Goal: Task Accomplishment & Management: Manage account settings

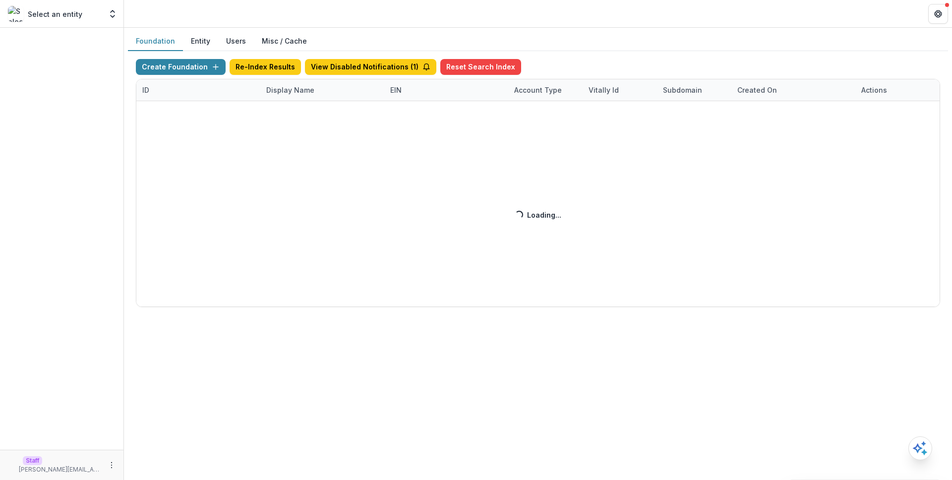
click at [319, 94] on div "Create Foundation Re-Index Results View Disabled Notifications ( 1 ) Reset Sear…" at bounding box center [538, 183] width 804 height 248
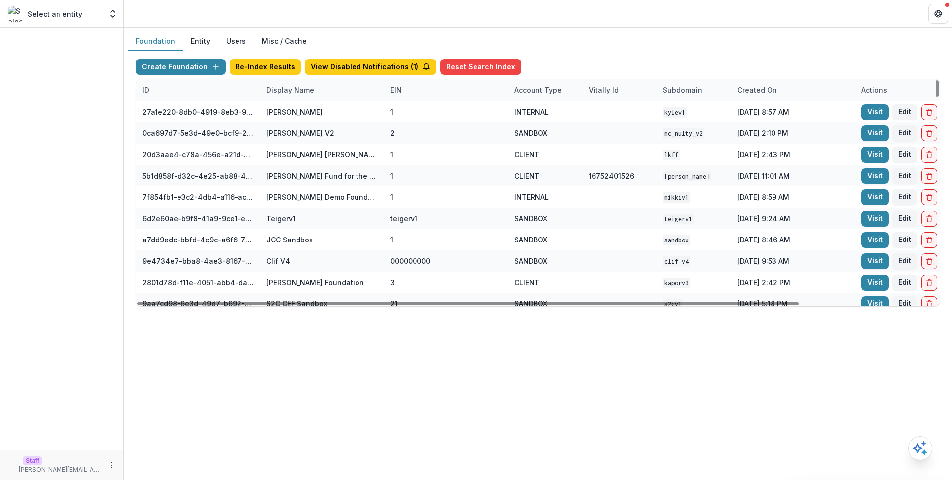
click at [317, 89] on div "Display Name" at bounding box center [290, 90] width 60 height 10
click at [320, 114] on input at bounding box center [321, 113] width 119 height 16
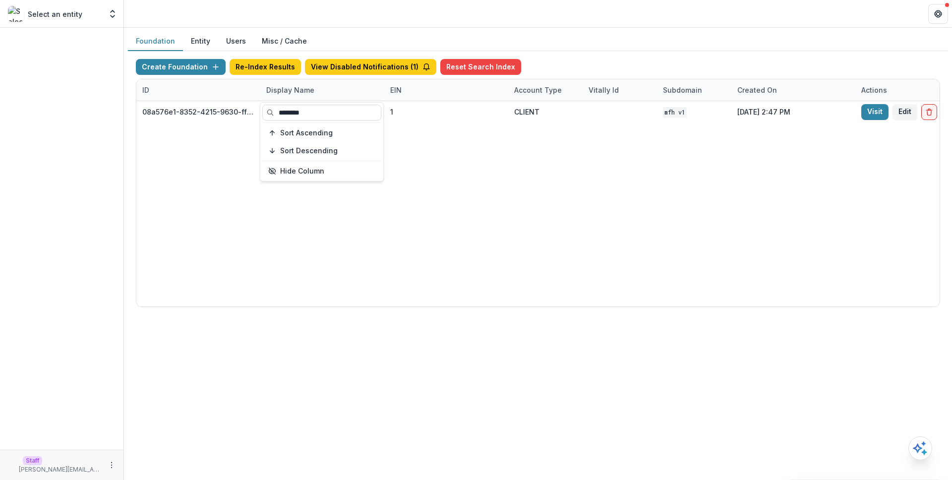
type input "********"
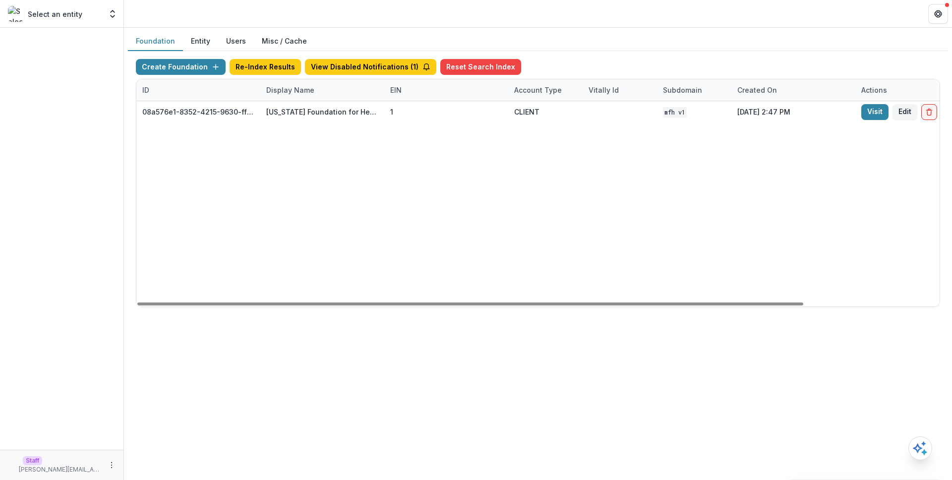
click at [519, 173] on div "08a576e1-8352-4215-9630-ff0d35d85970 [US_STATE] Foundation for Health 1 CLIENT …" at bounding box center [619, 203] width 967 height 205
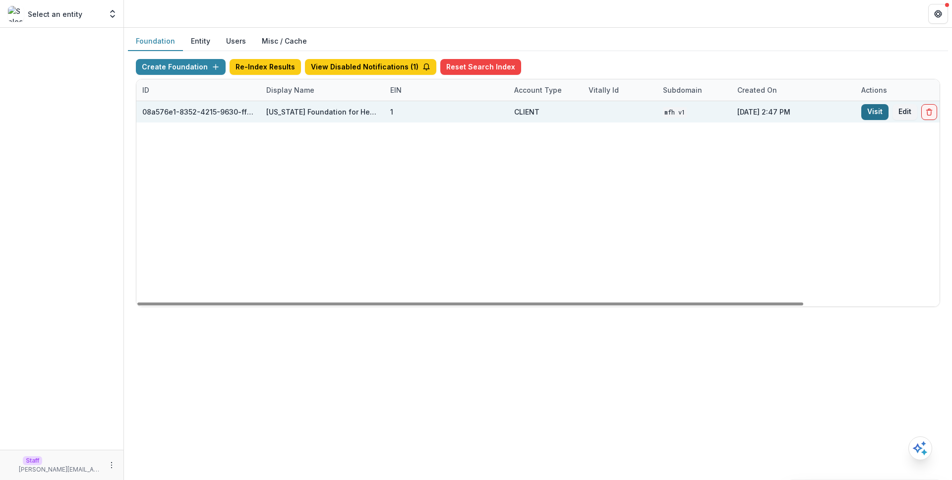
click at [863, 112] on link "Visit" at bounding box center [875, 112] width 27 height 16
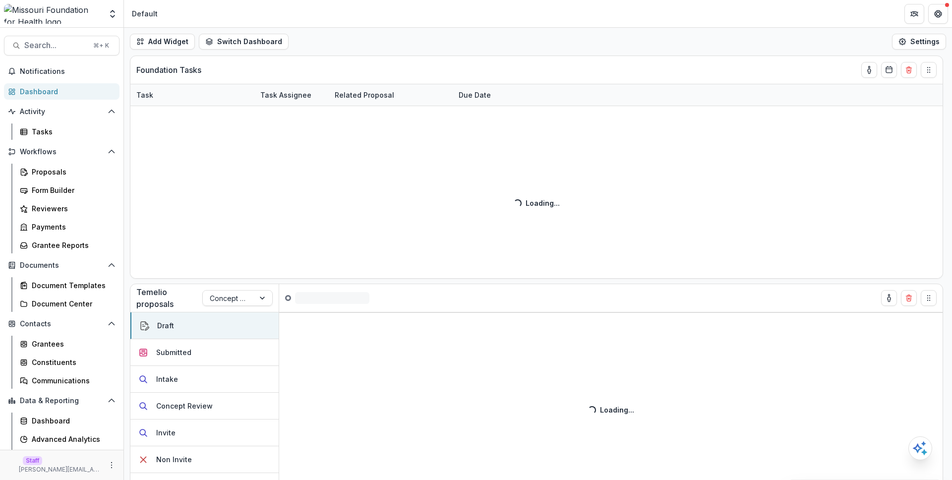
drag, startPoint x: 106, startPoint y: 463, endPoint x: 151, endPoint y: 445, distance: 49.0
click at [108, 463] on icon "More" at bounding box center [112, 465] width 8 height 8
click at [166, 441] on link "User Settings" at bounding box center [174, 444] width 106 height 16
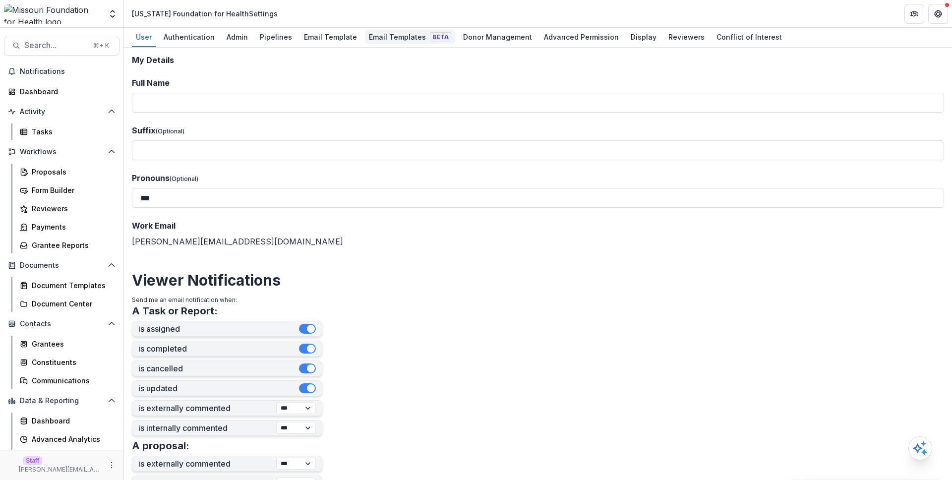
click at [384, 46] on link "Email Templates Beta" at bounding box center [410, 37] width 90 height 19
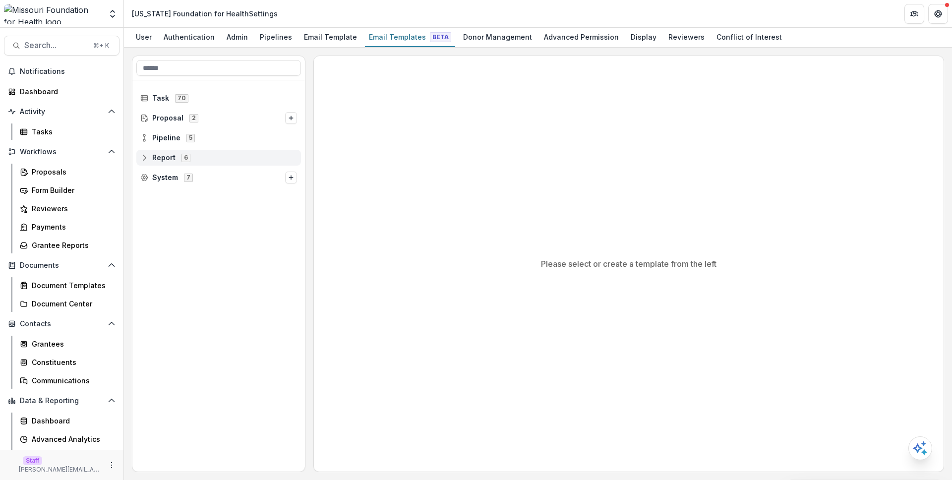
click at [200, 156] on span "Report 6" at bounding box center [218, 157] width 157 height 8
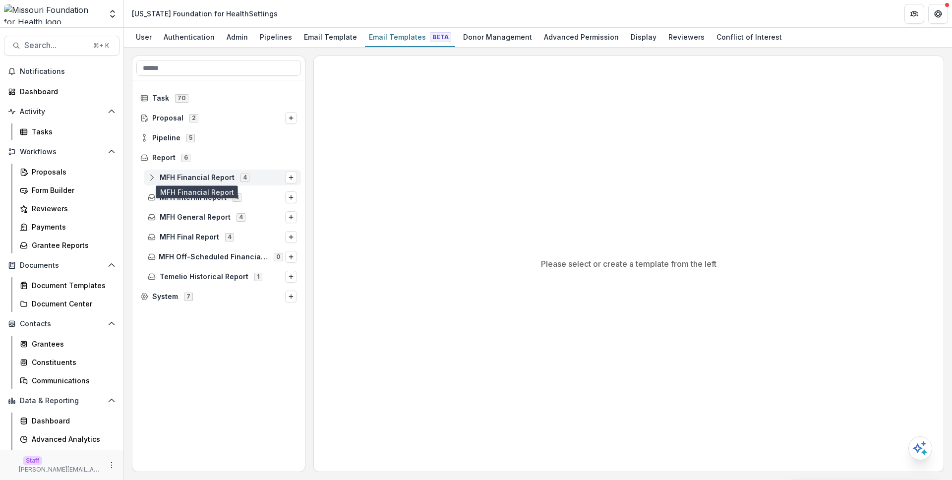
click at [205, 174] on span "MFH Financial Report" at bounding box center [197, 178] width 75 height 8
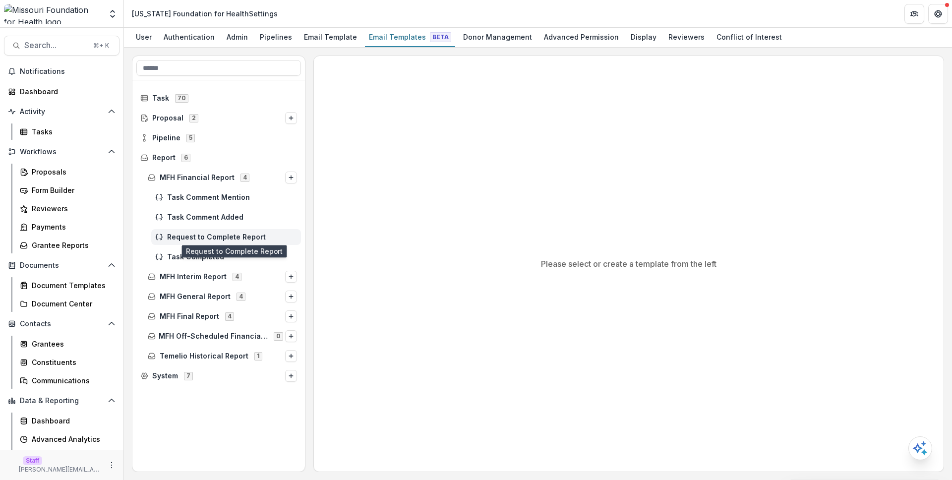
click at [227, 233] on span "Request to Complete Report" at bounding box center [232, 237] width 130 height 8
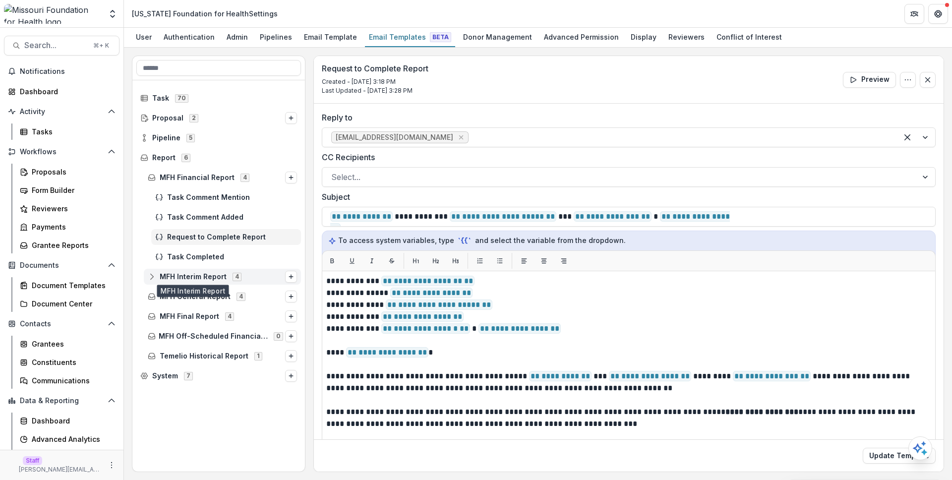
click at [206, 274] on span "MFH Interim Report" at bounding box center [193, 277] width 67 height 8
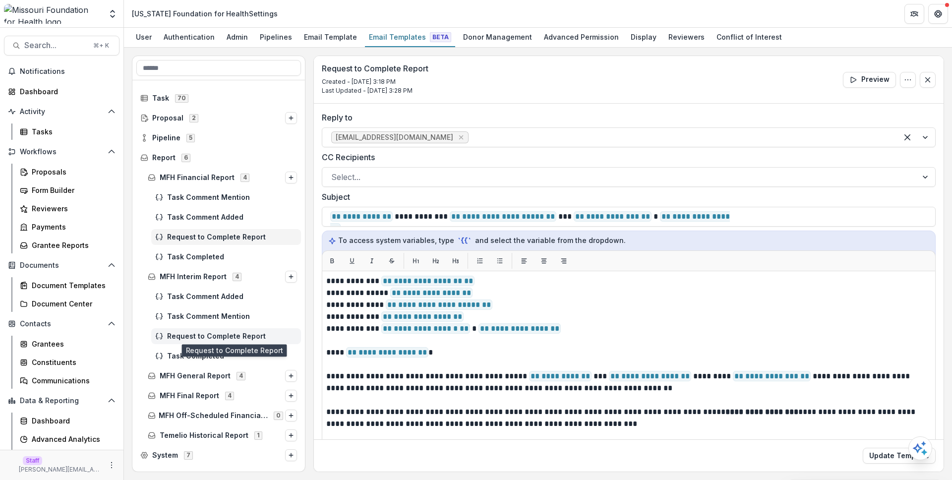
click at [225, 337] on span "Request to Complete Report" at bounding box center [232, 336] width 130 height 8
drag, startPoint x: 207, startPoint y: 377, endPoint x: 199, endPoint y: 337, distance: 41.0
click at [207, 375] on span "MFH General Report" at bounding box center [195, 376] width 71 height 8
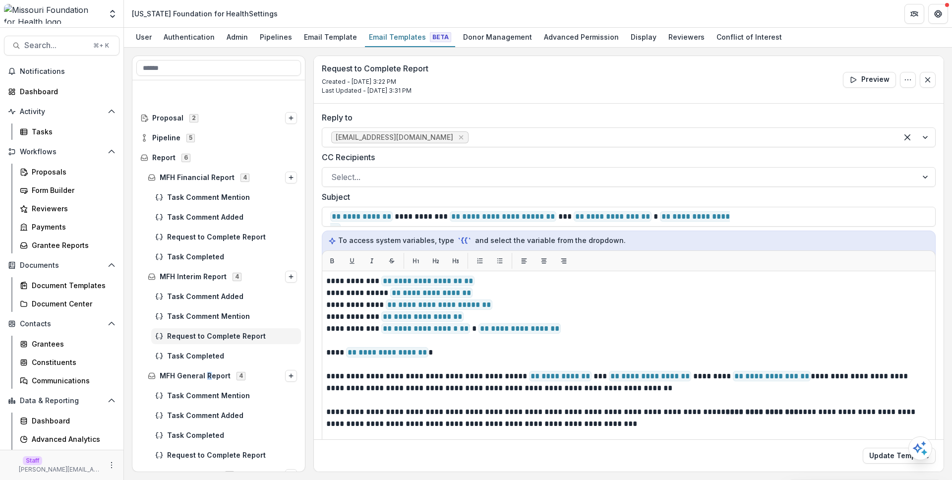
scroll to position [73, 0]
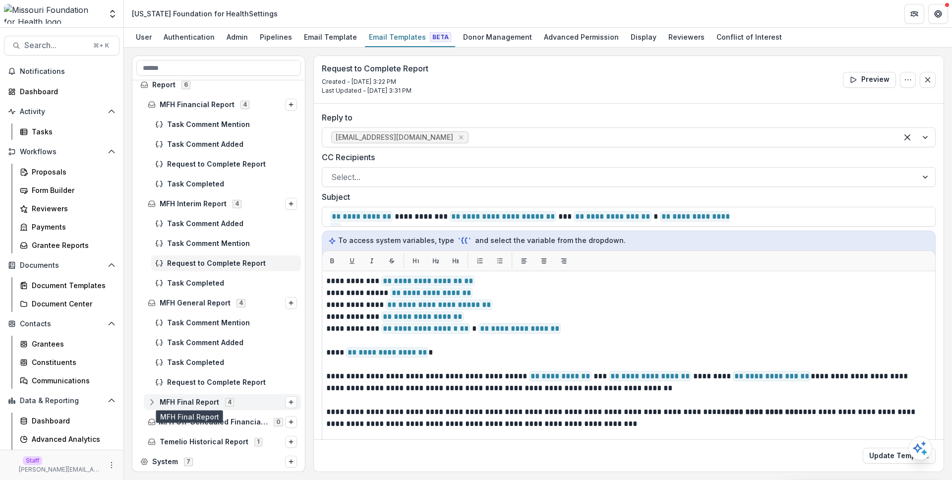
click at [192, 399] on span "MFH Final Report" at bounding box center [190, 402] width 60 height 8
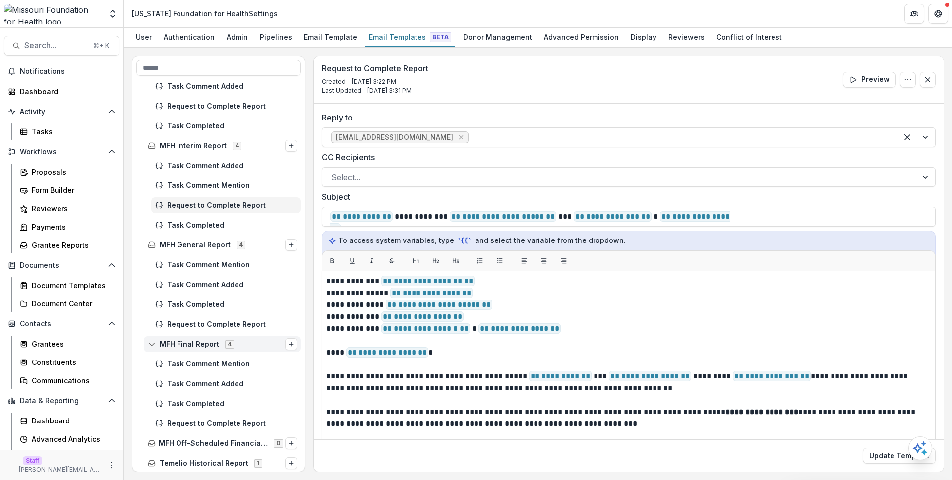
scroll to position [147, 0]
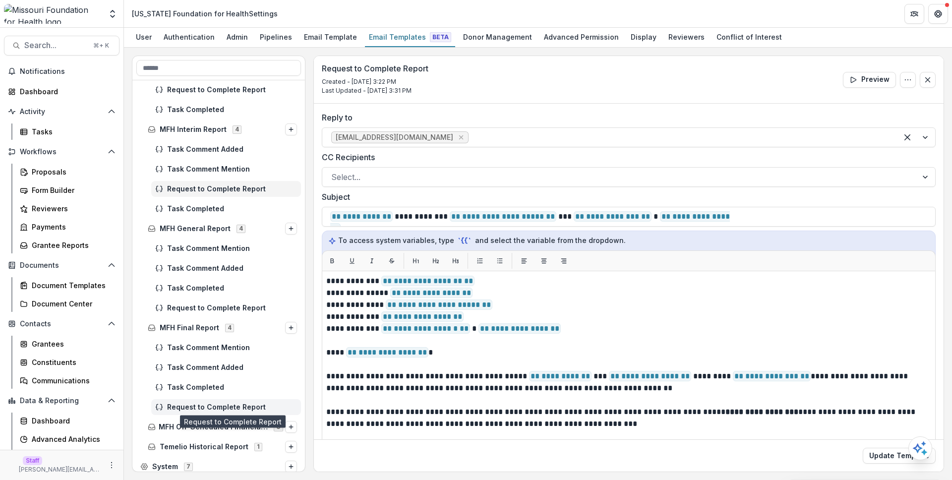
click at [217, 407] on span "Request to Complete Report" at bounding box center [232, 407] width 130 height 8
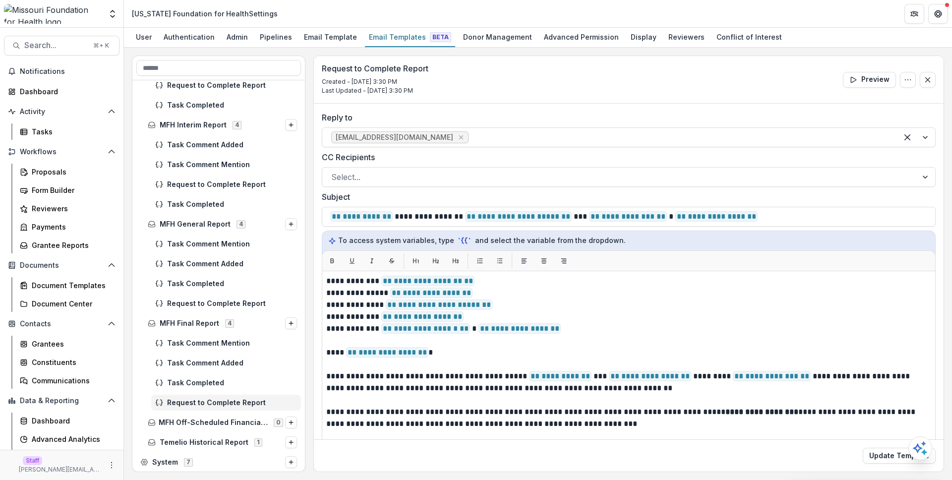
scroll to position [152, 0]
click at [206, 415] on div "MFH Off-Scheduled Financial Report 0" at bounding box center [222, 422] width 157 height 16
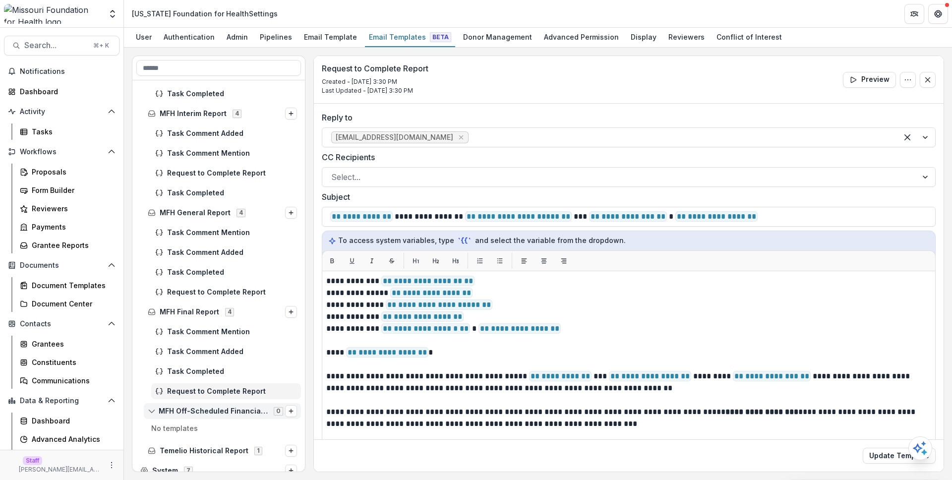
scroll to position [172, 0]
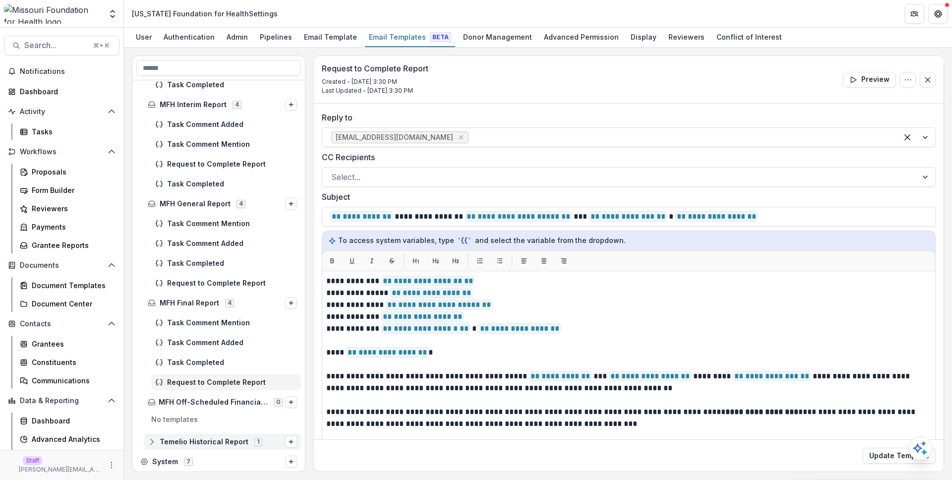
click at [220, 444] on span "Temelio Historical Report" at bounding box center [204, 442] width 89 height 8
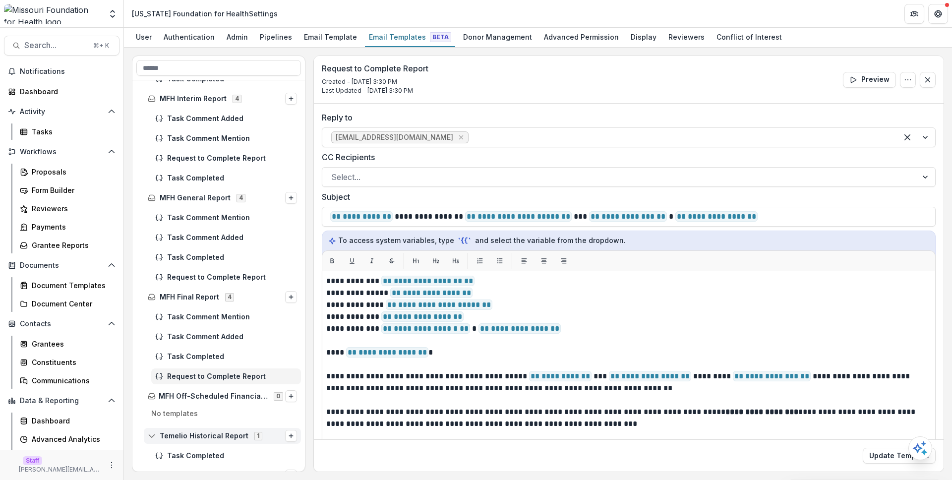
scroll to position [192, 0]
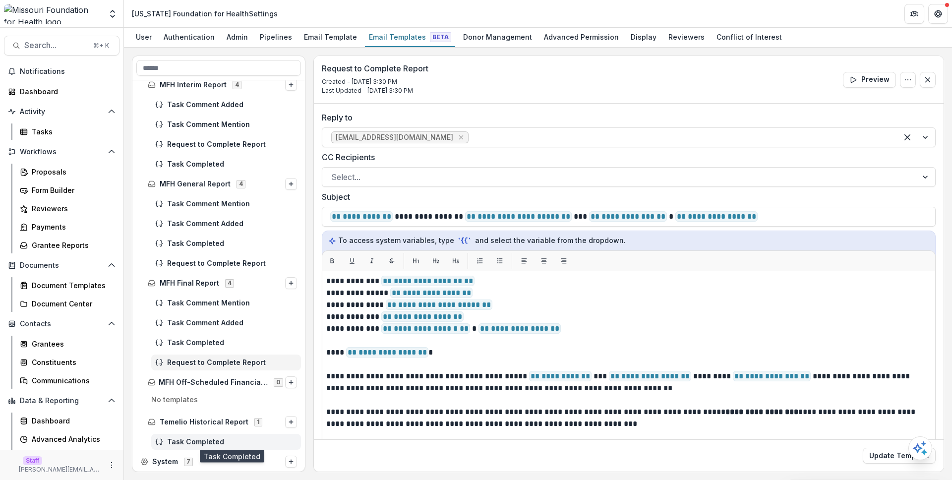
click at [219, 438] on span "Task Completed" at bounding box center [232, 442] width 130 height 8
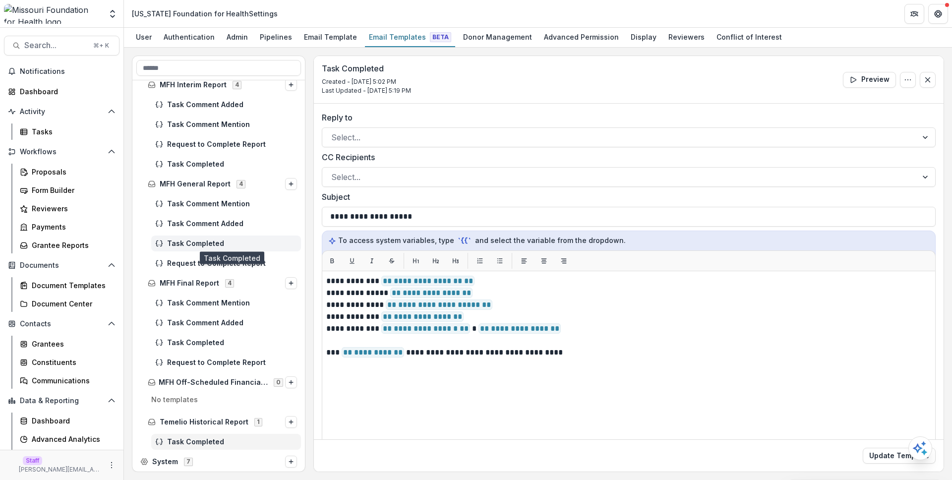
click at [216, 240] on span "Task Completed" at bounding box center [232, 244] width 130 height 8
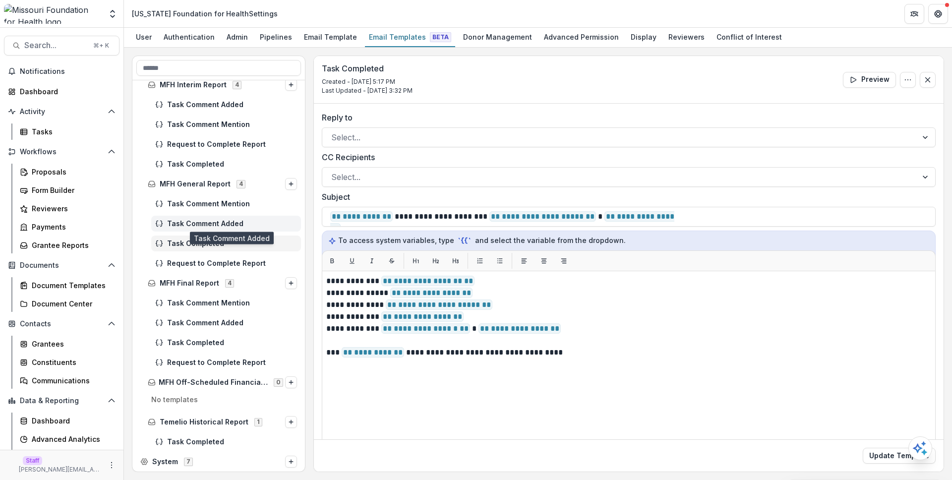
click at [220, 221] on span "Task Comment Added" at bounding box center [232, 224] width 130 height 8
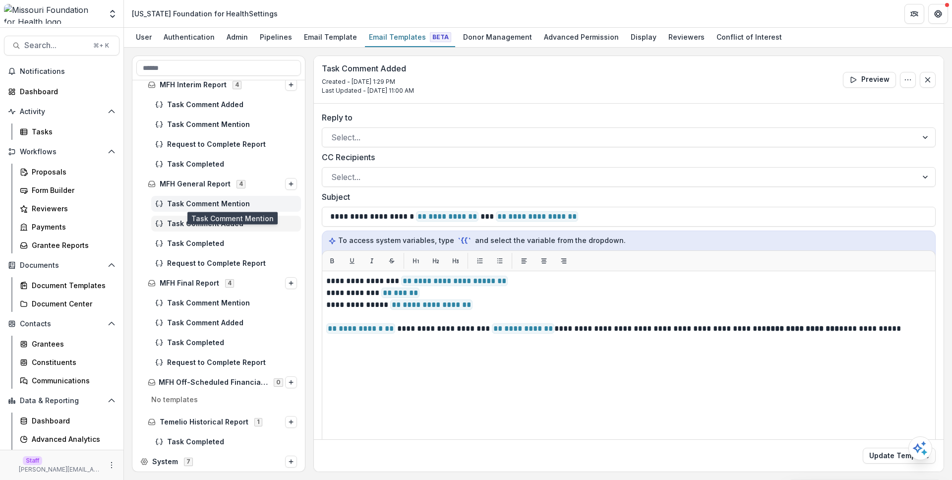
click at [225, 201] on span "Task Comment Mention" at bounding box center [232, 204] width 130 height 8
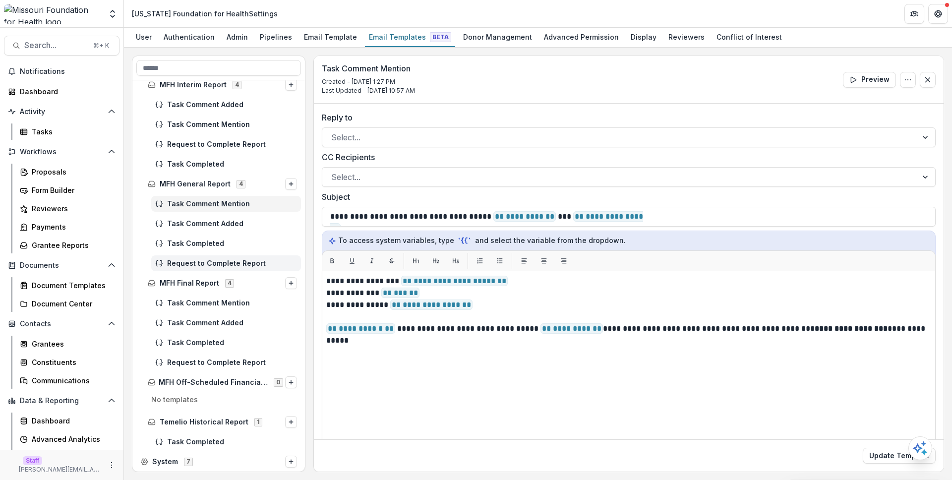
click at [229, 257] on div "Request to Complete Report" at bounding box center [226, 263] width 150 height 16
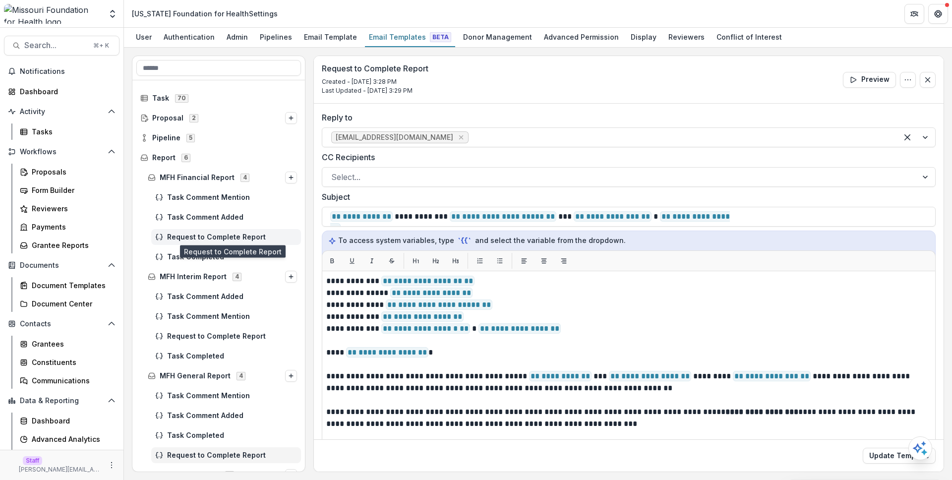
click at [226, 239] on span "Request to Complete Report" at bounding box center [232, 237] width 130 height 8
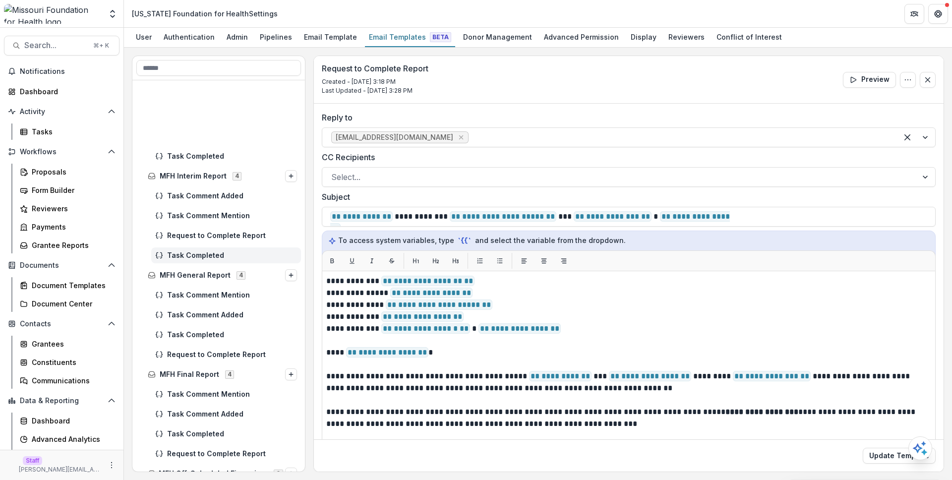
scroll to position [192, 0]
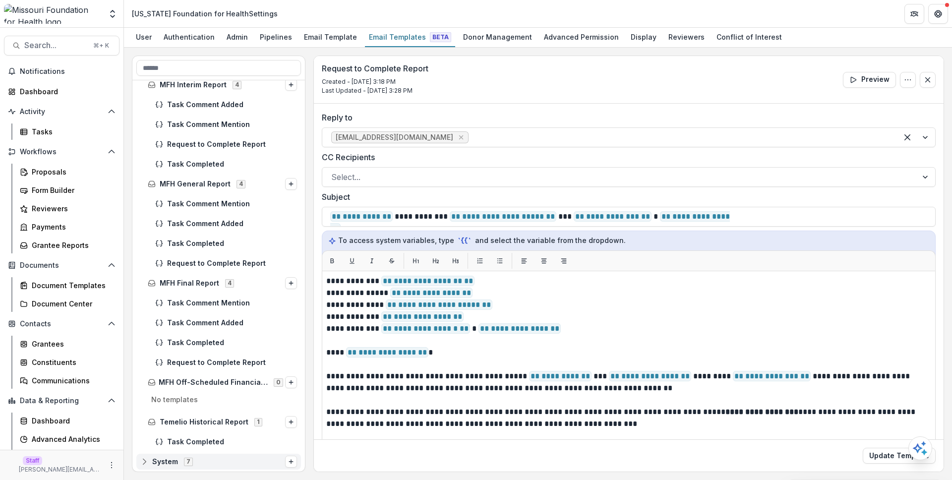
click at [147, 460] on icon at bounding box center [144, 462] width 8 height 8
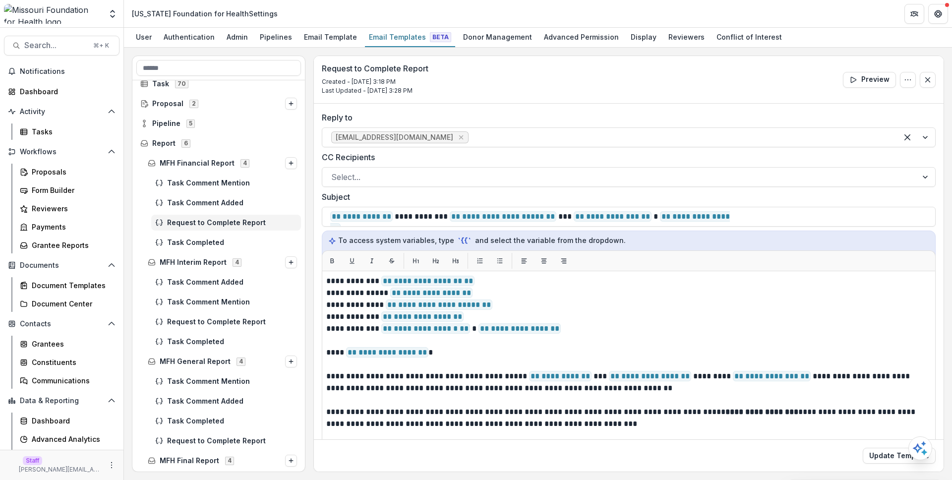
scroll to position [0, 0]
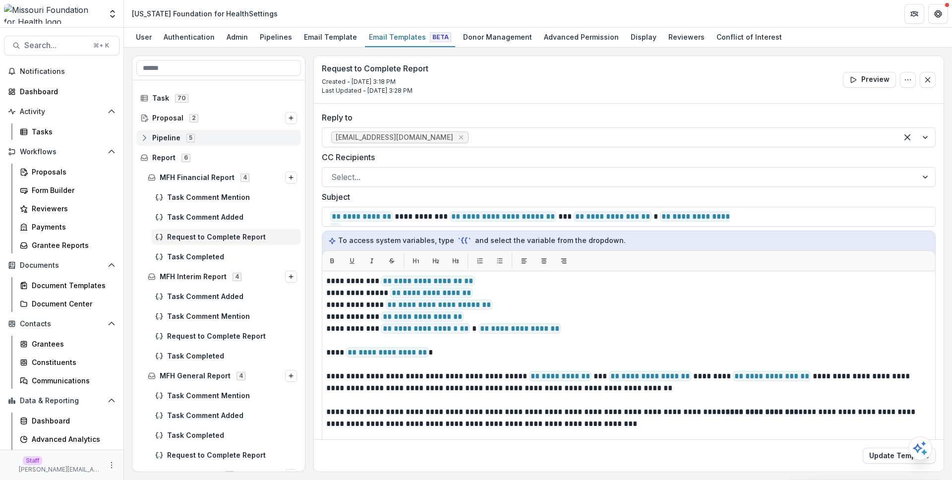
click at [143, 139] on circle at bounding box center [144, 140] width 2 height 2
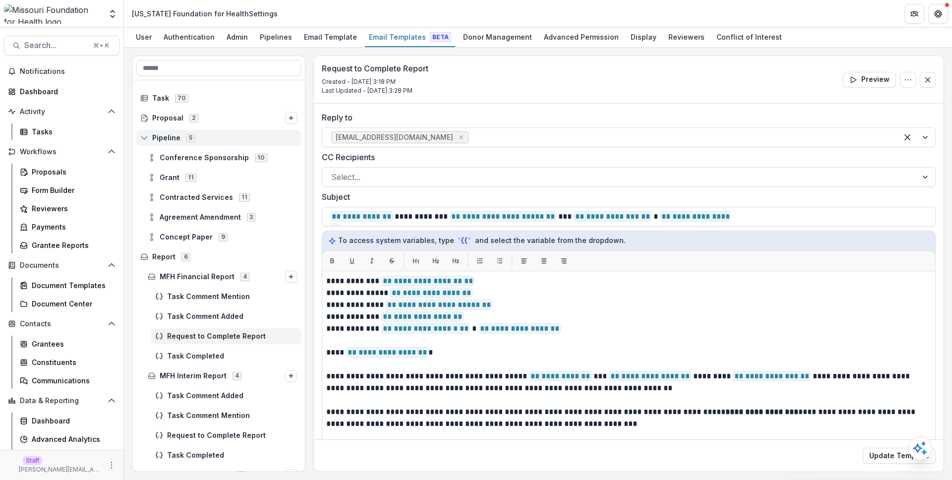
click at [143, 139] on circle at bounding box center [144, 140] width 2 height 2
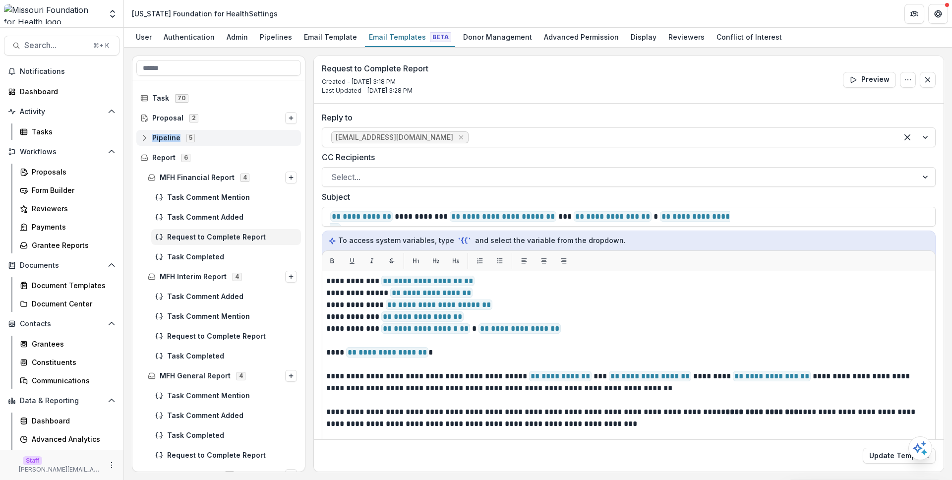
click at [143, 139] on circle at bounding box center [144, 140] width 2 height 2
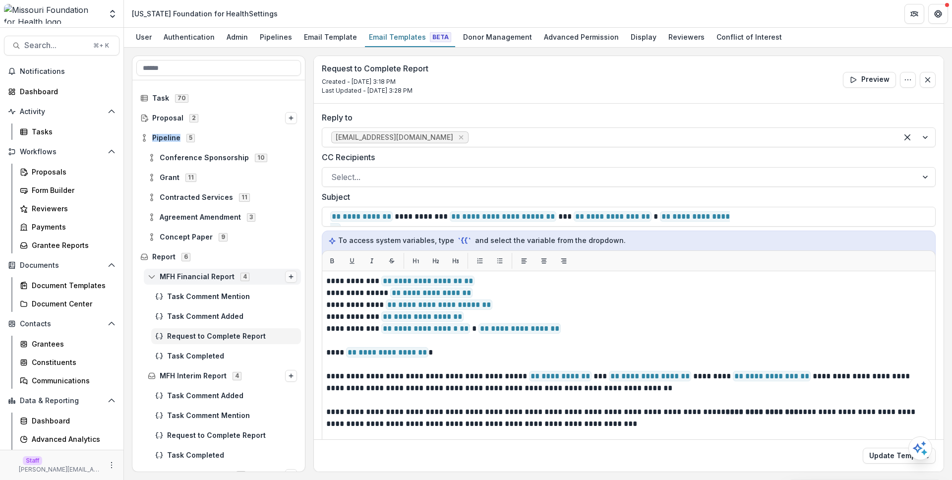
click at [291, 278] on line "Options" at bounding box center [291, 277] width 0 height 4
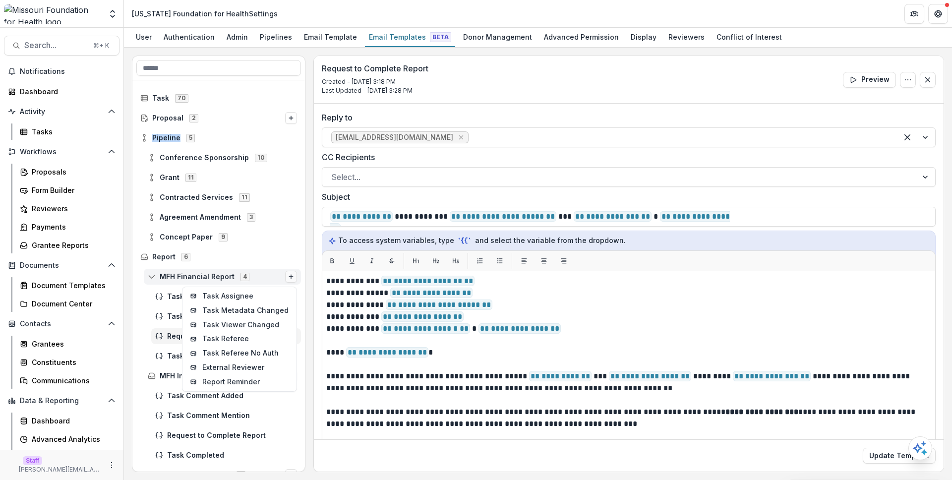
click at [291, 278] on line "Options" at bounding box center [291, 277] width 0 height 4
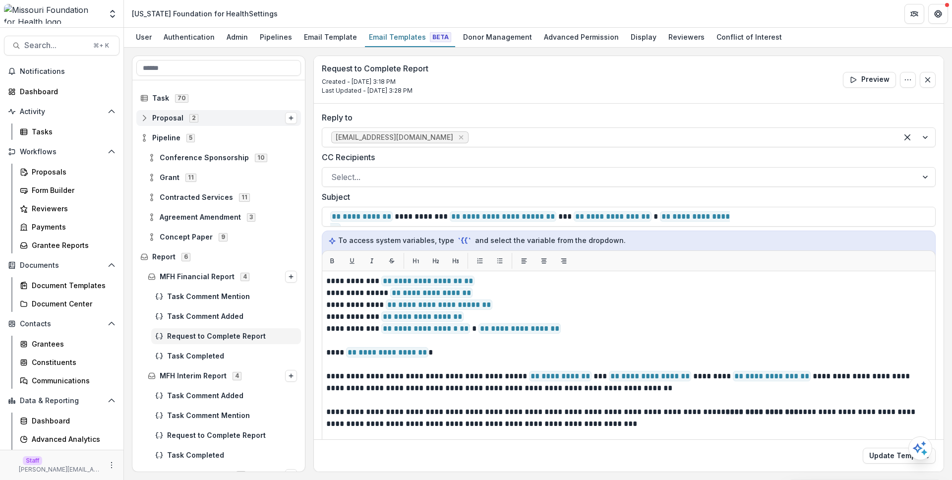
click at [148, 120] on icon at bounding box center [146, 120] width 3 height 3
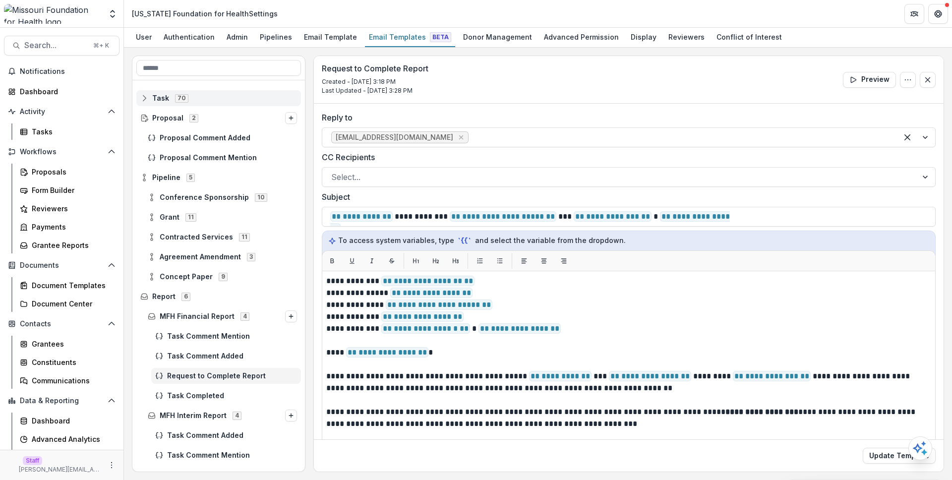
click at [147, 102] on span "Task 70" at bounding box center [218, 98] width 157 height 8
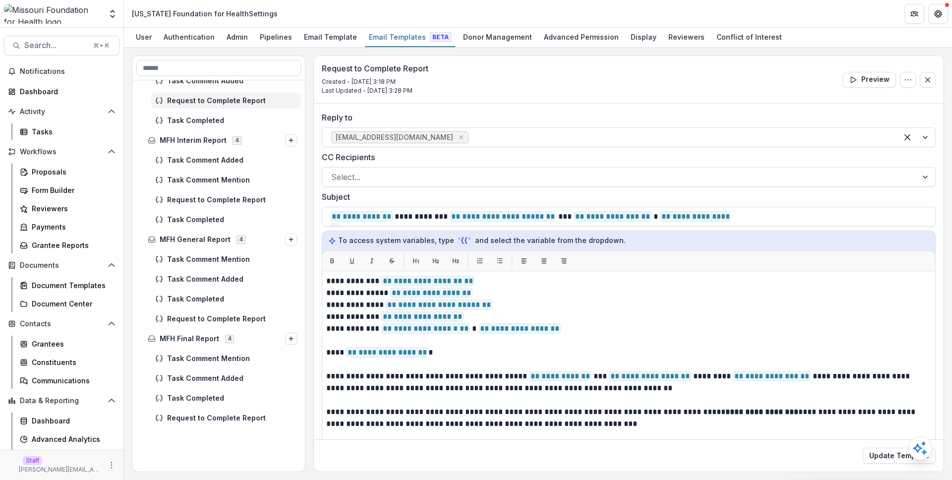
scroll to position [1590, 0]
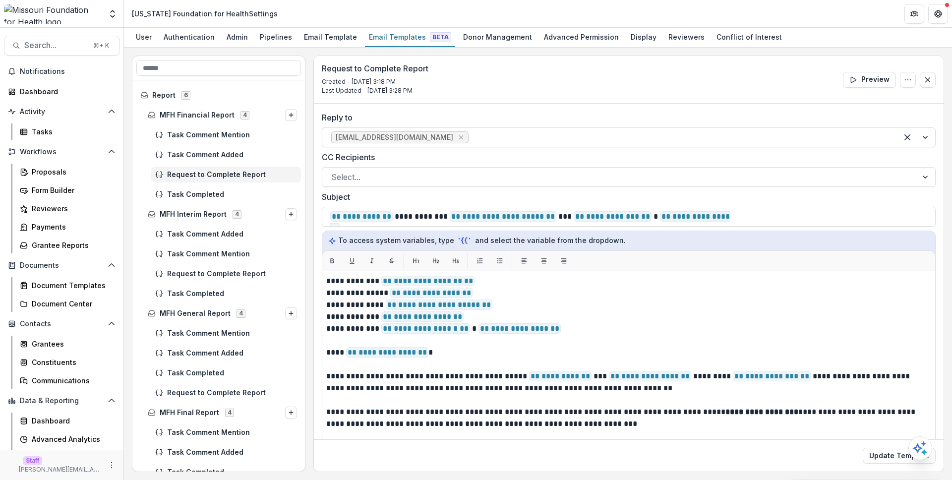
click at [229, 180] on div "Request to Complete Report" at bounding box center [226, 175] width 150 height 16
